Goal: Task Accomplishment & Management: Complete application form

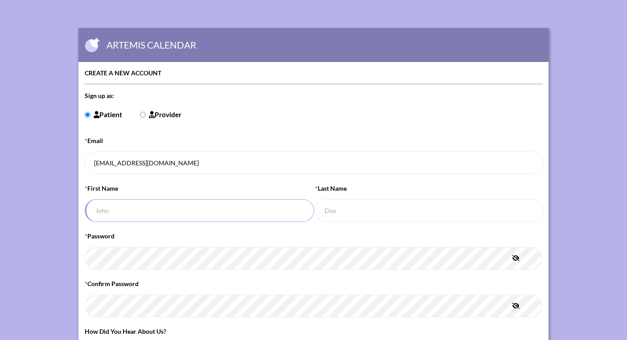
click at [158, 205] on input "* First Name" at bounding box center [200, 210] width 230 height 23
type input "[PERSON_NAME]"
click at [517, 256] on icon "button" at bounding box center [516, 258] width 8 height 6
click at [517, 256] on icon "button" at bounding box center [516, 258] width 7 height 6
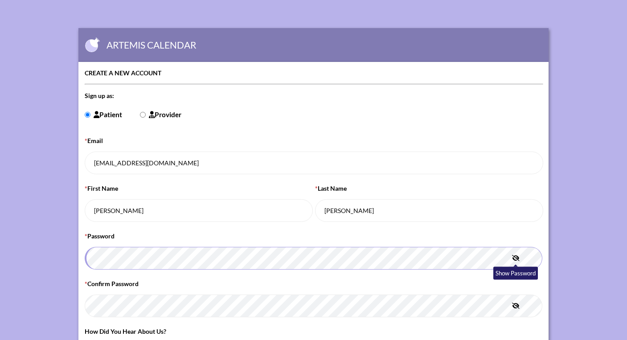
click at [517, 256] on icon "button" at bounding box center [516, 258] width 8 height 6
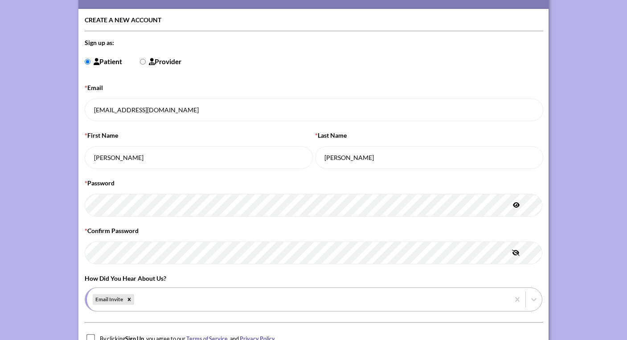
scroll to position [99, 0]
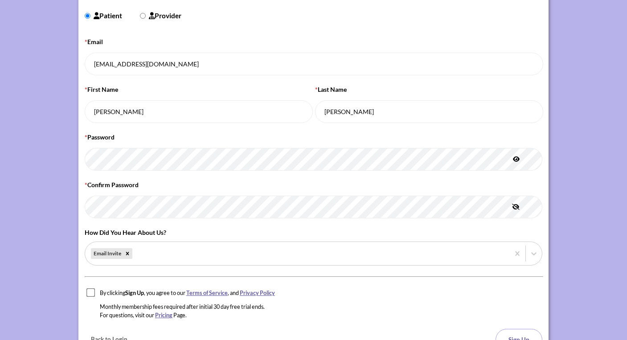
click at [89, 292] on input "checkbox" at bounding box center [90, 292] width 9 height 9
checkbox input "true"
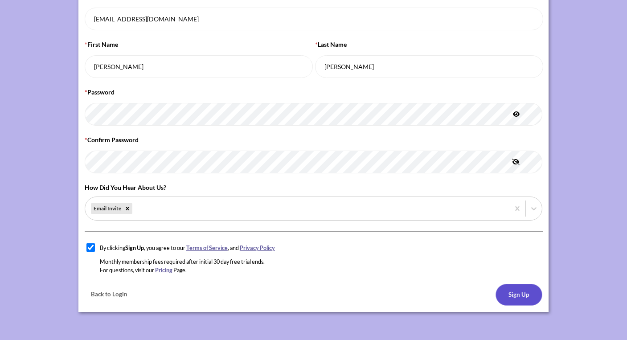
click at [531, 293] on button "Sign Up" at bounding box center [519, 295] width 47 height 22
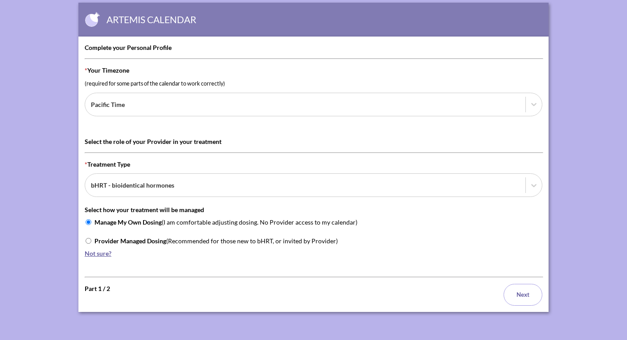
scroll to position [25, 0]
click at [88, 241] on input "Provider Managed Dosing (Recommended for those new to bHRT, or invited by Provi…" at bounding box center [89, 241] width 6 height 6
radio input "true"
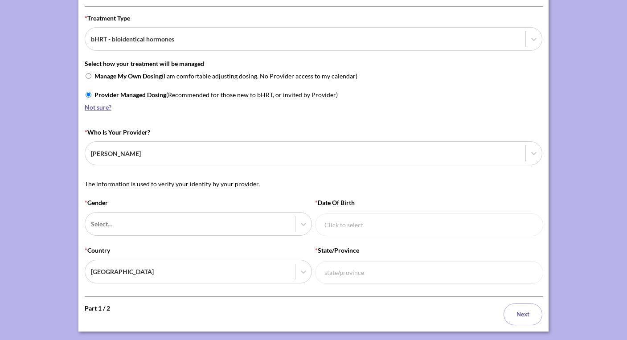
scroll to position [178, 0]
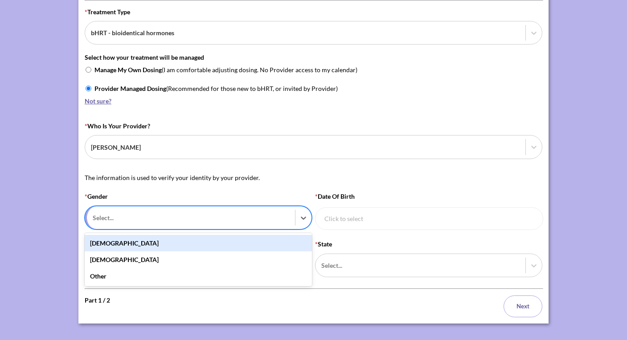
click at [248, 216] on div at bounding box center [191, 217] width 197 height 11
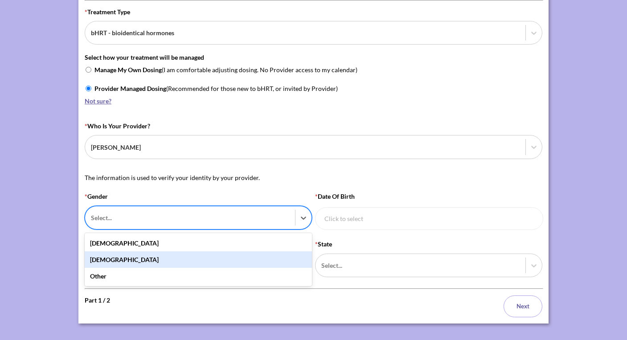
click at [183, 256] on div "[DEMOGRAPHIC_DATA]" at bounding box center [198, 259] width 227 height 16
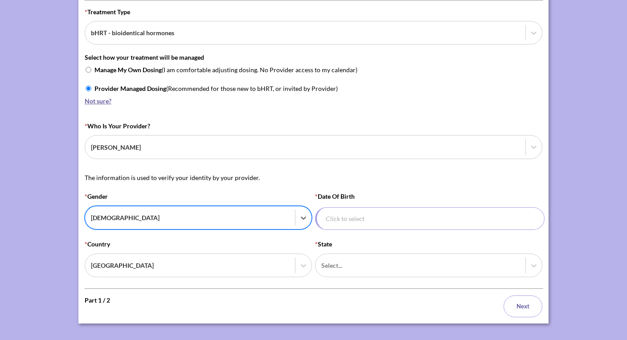
select select "7"
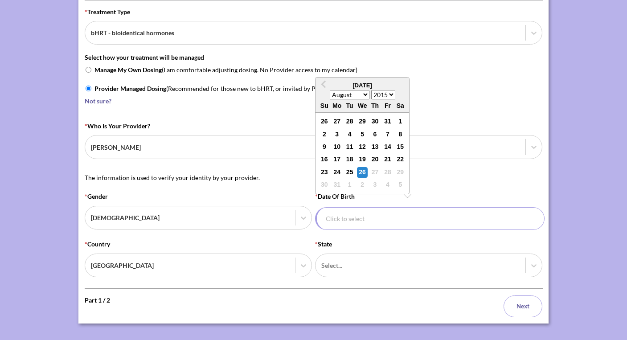
click at [340, 217] on input "* Date of Birth Previous Month August [DATE] February March April May June July…" at bounding box center [430, 218] width 230 height 23
click at [390, 93] on select "1930 1931 1932 1933 1934 1935 1936 1937 1938 1939 1940 1941 1942 1943 1944 1945…" at bounding box center [383, 94] width 24 height 9
select select "1974"
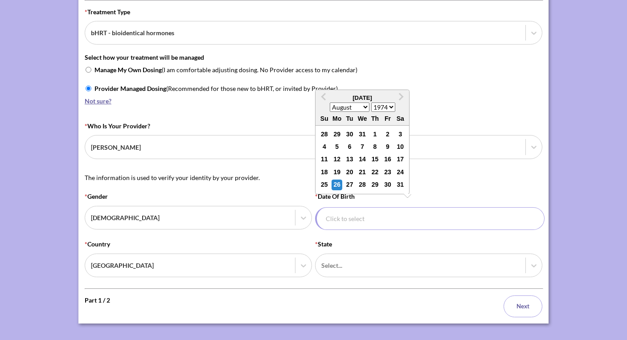
click at [362, 108] on select "January February March April May June July August September October November De…" at bounding box center [350, 107] width 40 height 9
select select "0"
click at [338, 184] on div "28" at bounding box center [337, 185] width 11 height 11
type input "[DATE]"
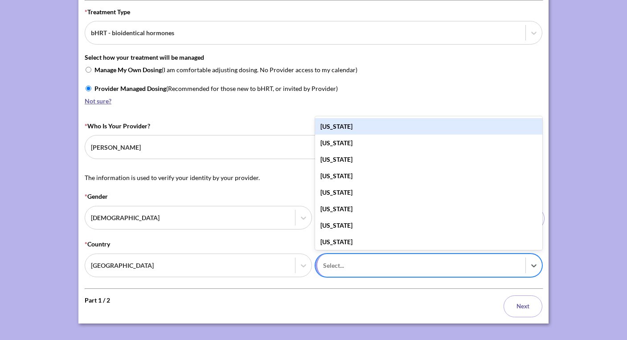
click at [365, 266] on div at bounding box center [421, 265] width 197 height 11
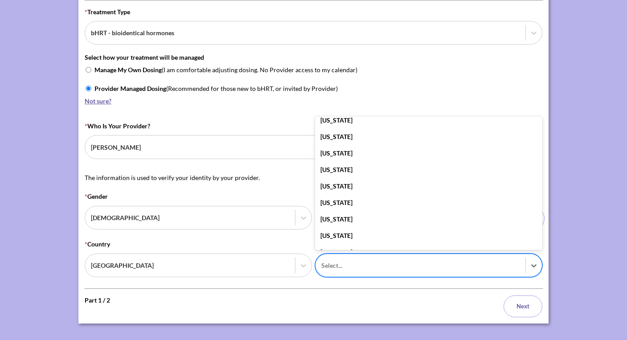
scroll to position [527, 0]
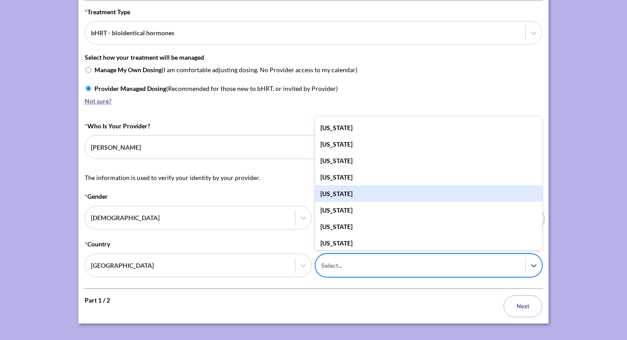
click at [362, 194] on div "[US_STATE]" at bounding box center [428, 193] width 227 height 16
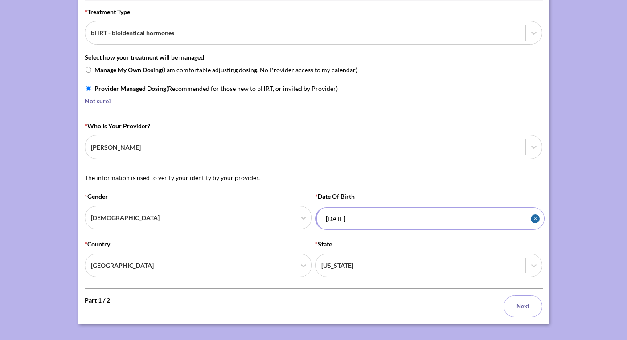
click at [308, 292] on form "Complete your Personal Profile * your timezone (required for some parts of the …" at bounding box center [314, 103] width 458 height 427
click at [526, 303] on button "Next" at bounding box center [523, 307] width 39 height 22
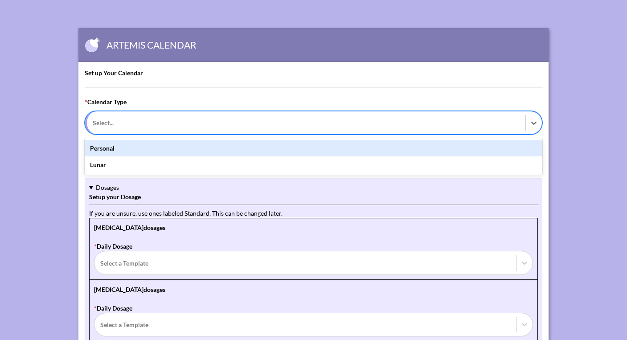
click at [250, 128] on div at bounding box center [306, 122] width 427 height 11
click at [251, 97] on div "* Calendar Type option Personal focused, 1 of 2. 2 results available. Use Up an…" at bounding box center [314, 134] width 458 height 75
click at [171, 128] on div at bounding box center [306, 122] width 427 height 11
click at [159, 152] on div "Personal" at bounding box center [314, 148] width 458 height 16
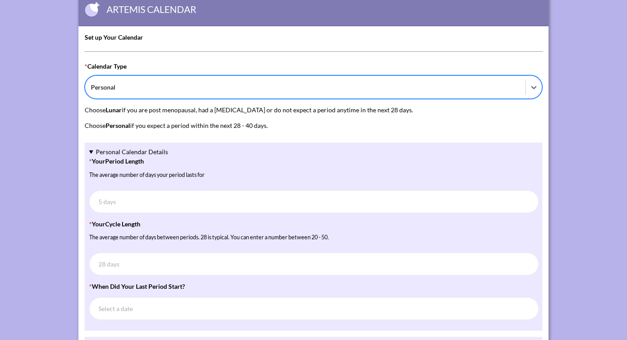
scroll to position [61, 0]
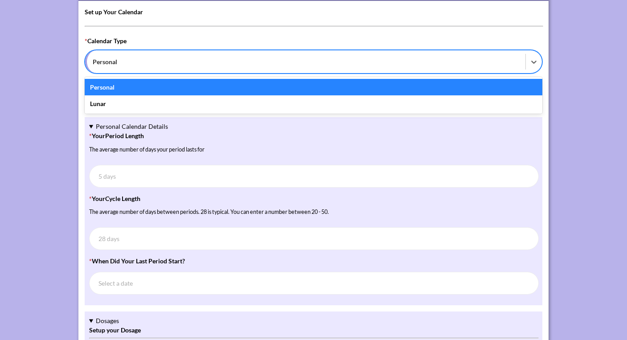
click at [124, 61] on div at bounding box center [306, 61] width 427 height 11
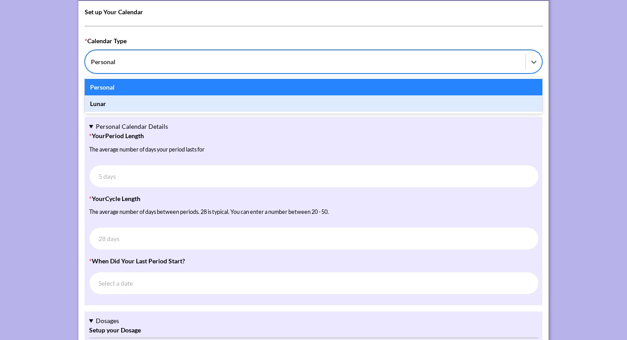
click at [107, 101] on div "Lunar" at bounding box center [314, 103] width 458 height 16
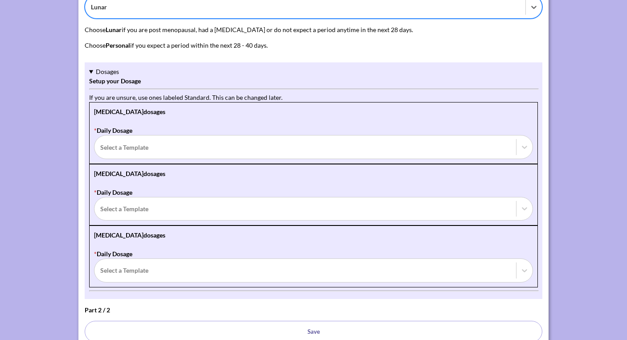
scroll to position [115, 0]
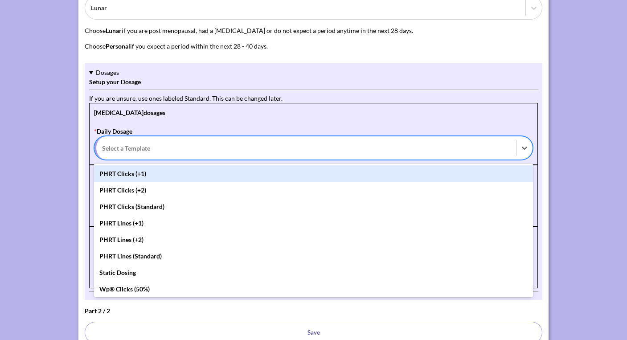
click at [117, 148] on div at bounding box center [306, 148] width 408 height 11
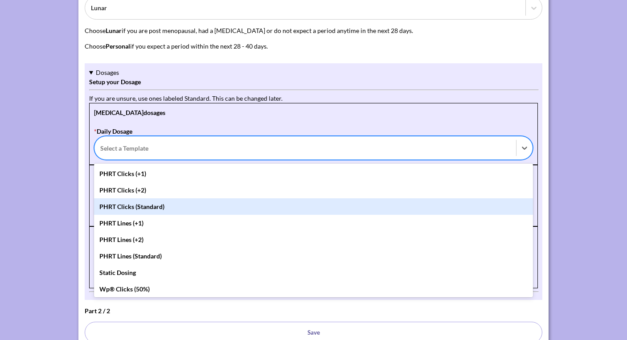
click at [126, 209] on div "PHRT Clicks (Standard)" at bounding box center [313, 206] width 439 height 16
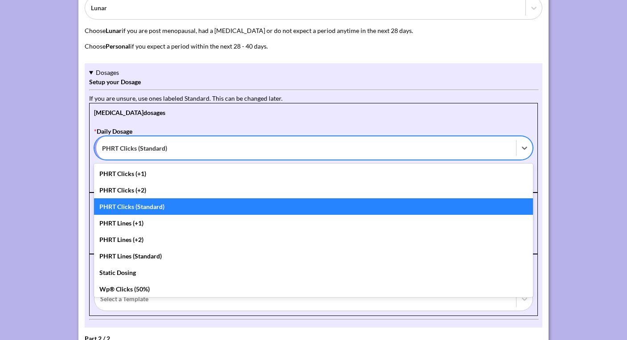
click at [173, 151] on div at bounding box center [306, 148] width 408 height 11
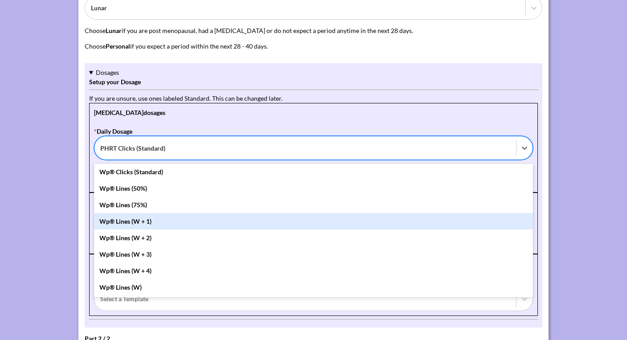
scroll to position [0, 0]
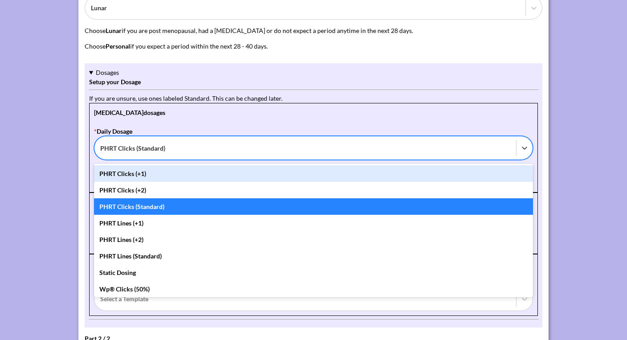
click at [186, 125] on div "[MEDICAL_DATA] dosages * Daily Dosage option PHRT Clicks (Standard), selected. …" at bounding box center [313, 147] width 449 height 89
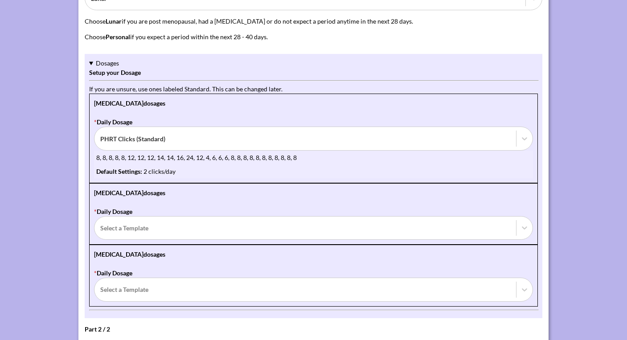
scroll to position [123, 0]
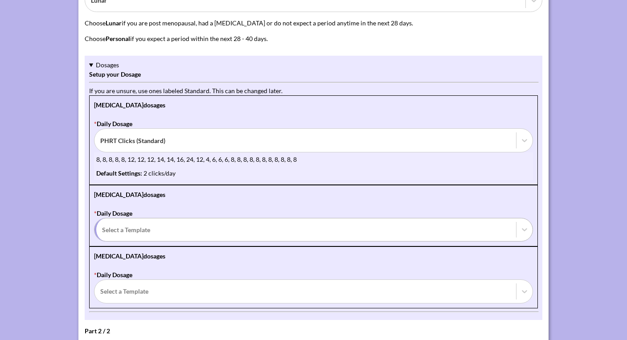
click at [119, 226] on div at bounding box center [306, 229] width 408 height 11
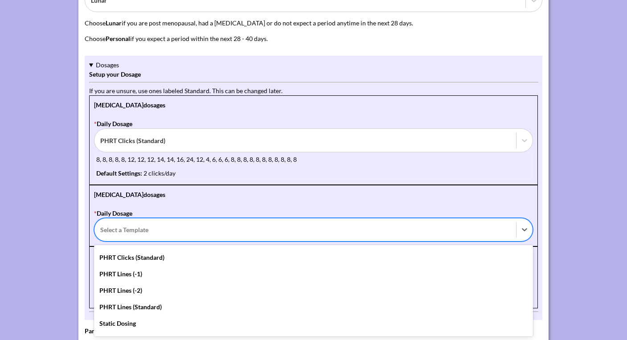
scroll to position [119, 0]
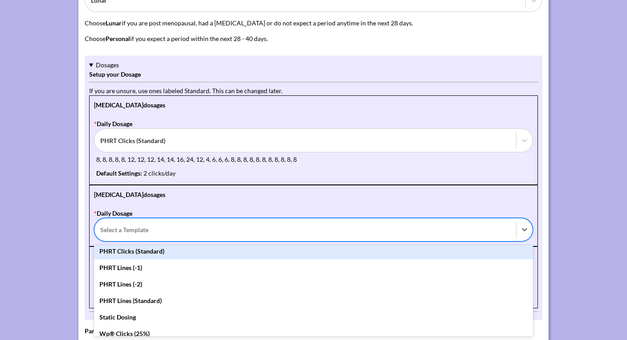
click at [128, 254] on div "PHRT Clicks (Standard)" at bounding box center [313, 251] width 439 height 16
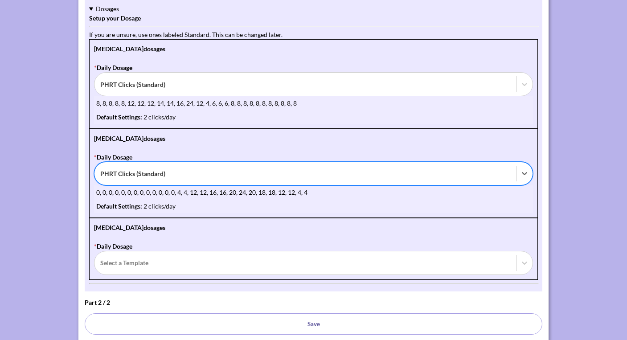
scroll to position [208, 0]
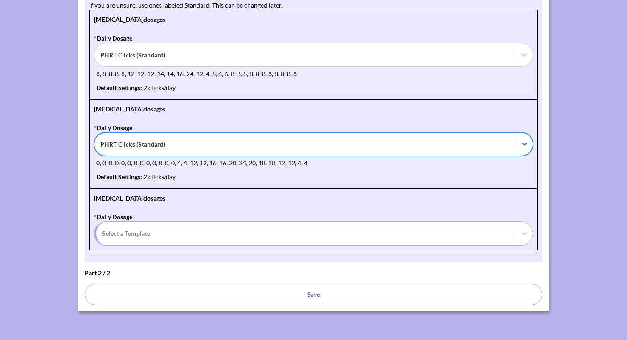
click at [138, 237] on div at bounding box center [306, 233] width 408 height 11
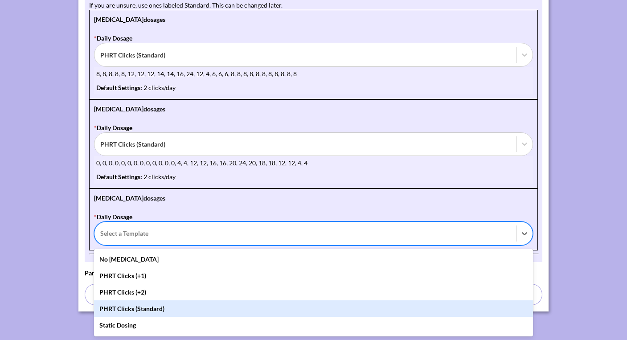
click at [132, 308] on div "PHRT Clicks (Standard)" at bounding box center [313, 309] width 439 height 16
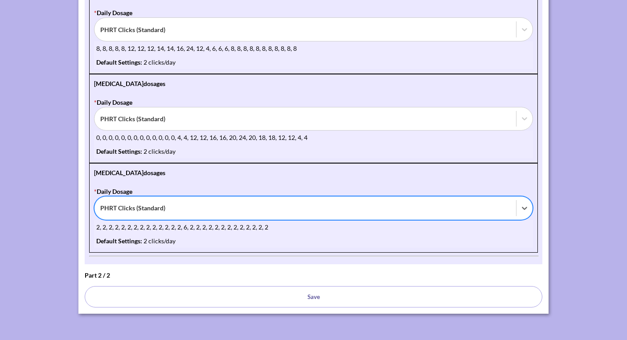
scroll to position [236, 0]
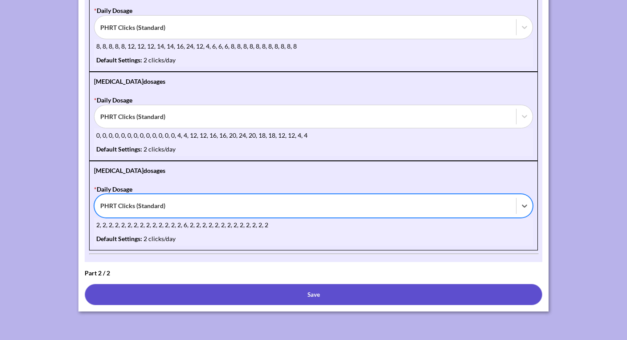
click at [288, 300] on button "Save" at bounding box center [314, 295] width 458 height 22
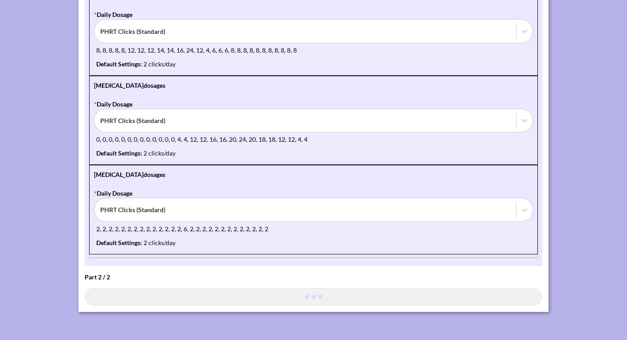
scroll to position [232, 0]
